Goal: Find specific page/section: Find specific page/section

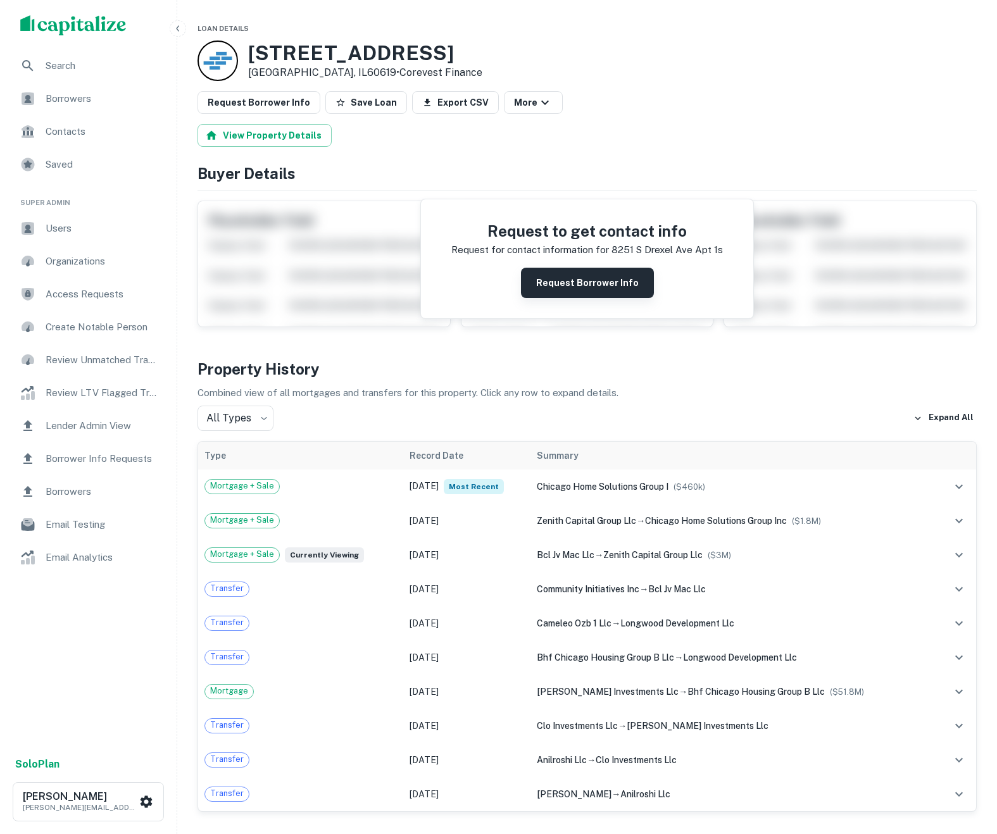
click at [582, 287] on button "Request Borrower Info" at bounding box center [587, 283] width 133 height 30
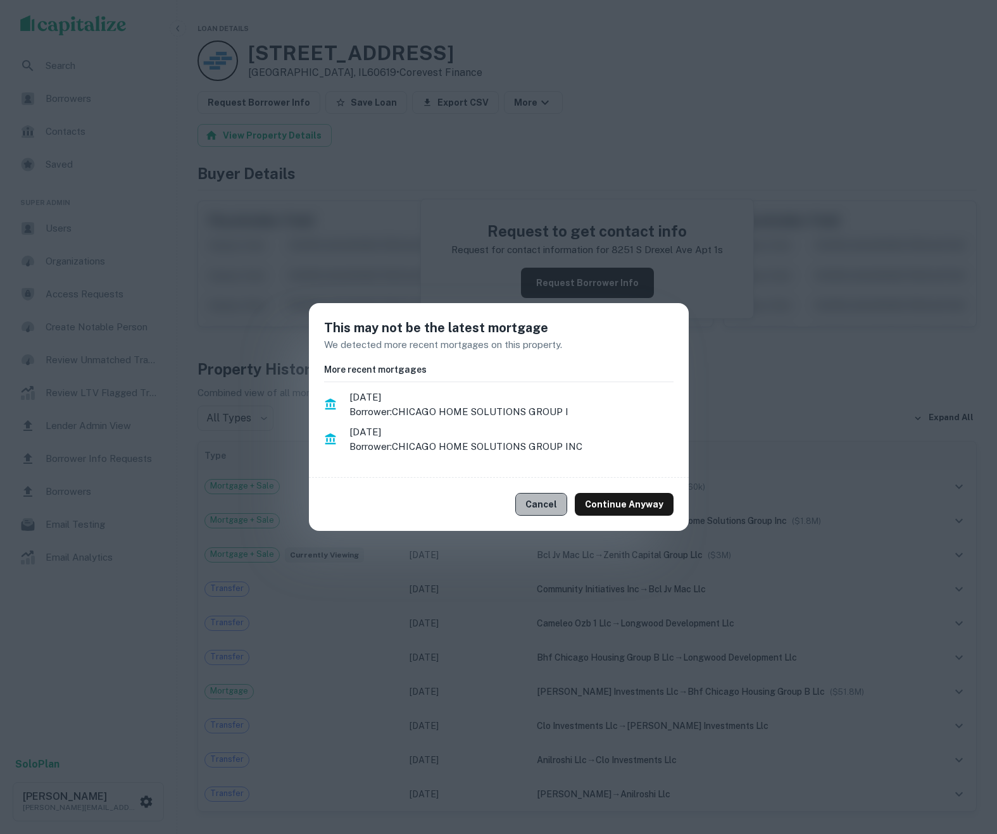
click at [557, 502] on button "Cancel" at bounding box center [541, 504] width 52 height 23
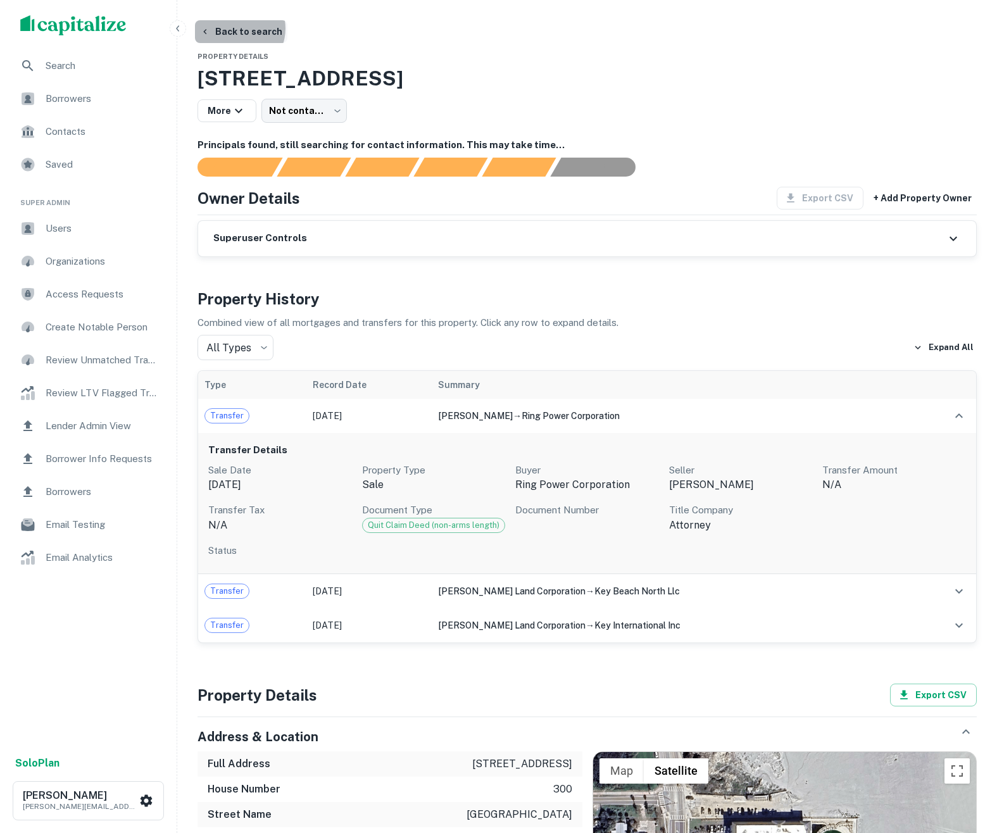
click at [235, 28] on button "Back to search" at bounding box center [241, 31] width 92 height 23
click at [84, 23] on img "scrollable content" at bounding box center [73, 25] width 106 height 20
click at [39, 25] on img "scrollable content" at bounding box center [73, 25] width 106 height 20
click at [69, 235] on span "Users" at bounding box center [102, 228] width 113 height 15
